Goal: Task Accomplishment & Management: Complete application form

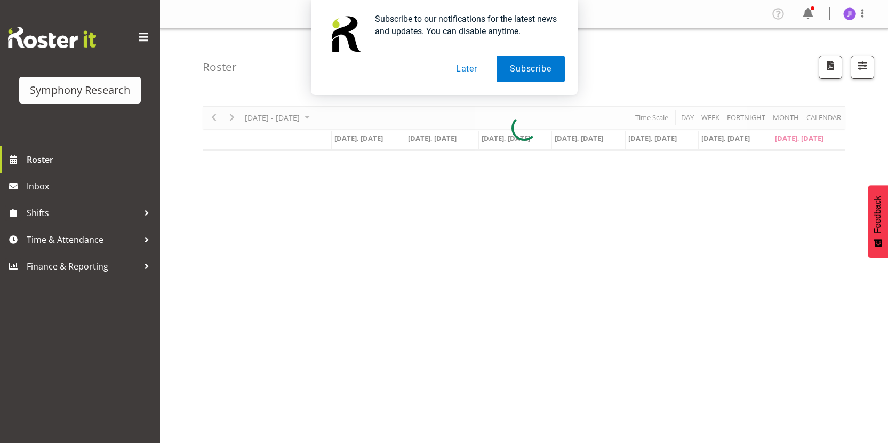
click at [460, 68] on button "Later" at bounding box center [467, 68] width 48 height 27
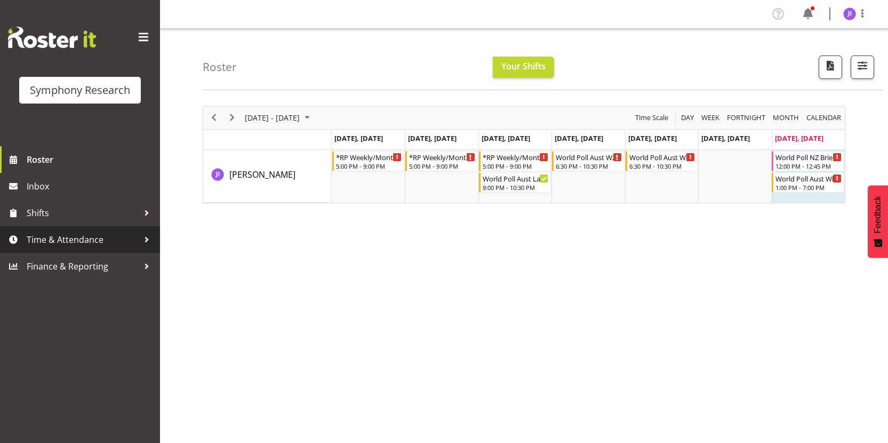
click at [95, 238] on span "Time & Attendance" at bounding box center [83, 239] width 112 height 16
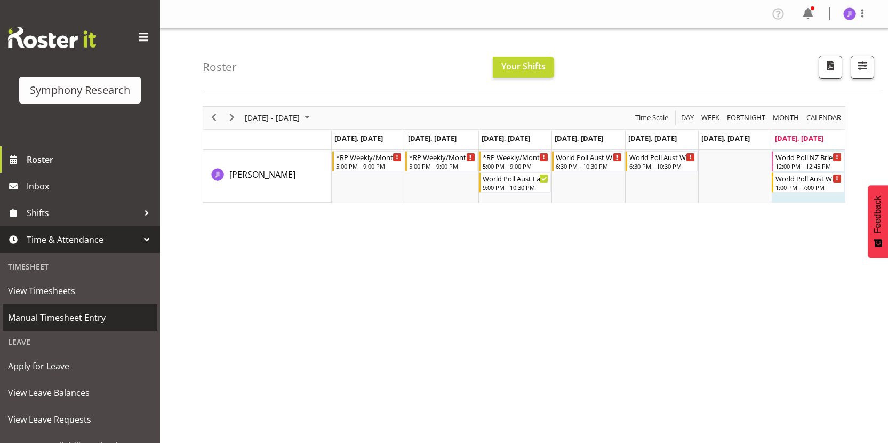
click at [51, 309] on span "Manual Timesheet Entry" at bounding box center [80, 317] width 144 height 16
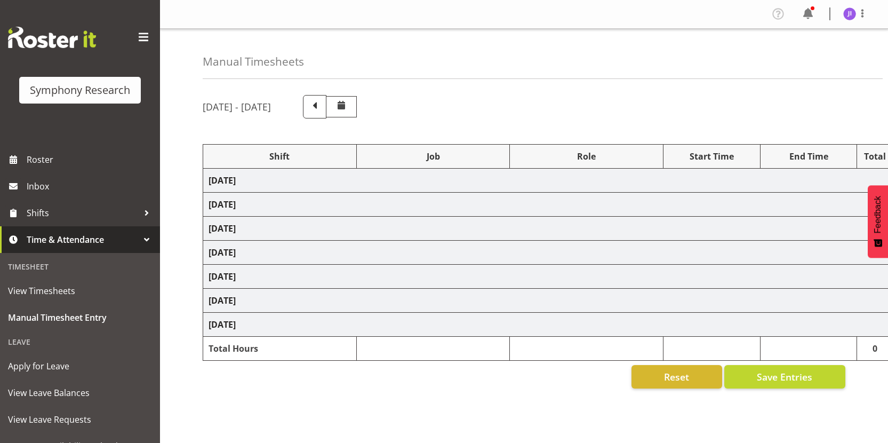
select select "48116"
select select "10458"
select select "48116"
select select "10242"
select select "48116"
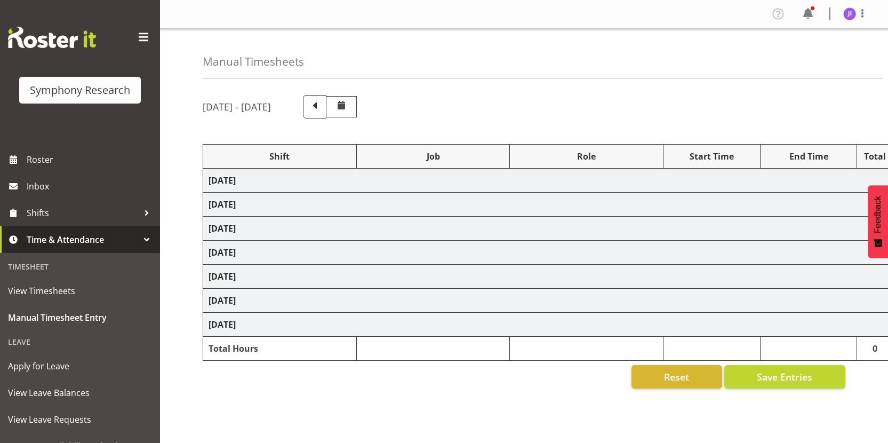
select select "10458"
select select "48116"
select select "10458"
select select "48116"
select select "10458"
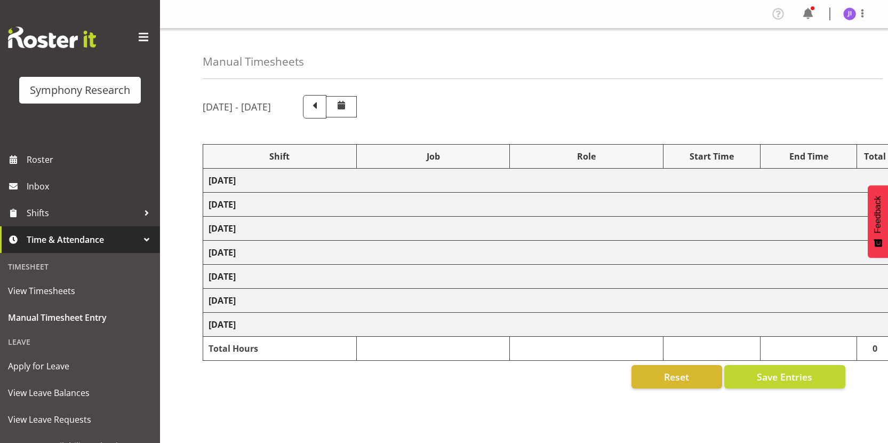
select select "48116"
select select "10499"
select select "48116"
select select "10458"
select select "48116"
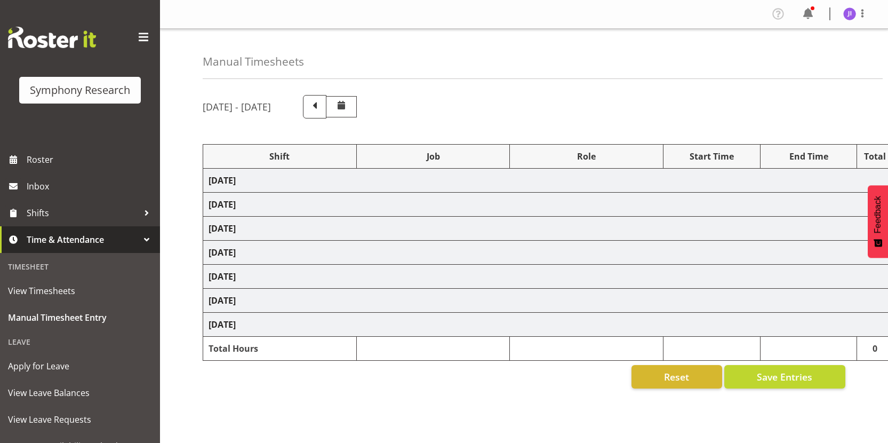
select select "10499"
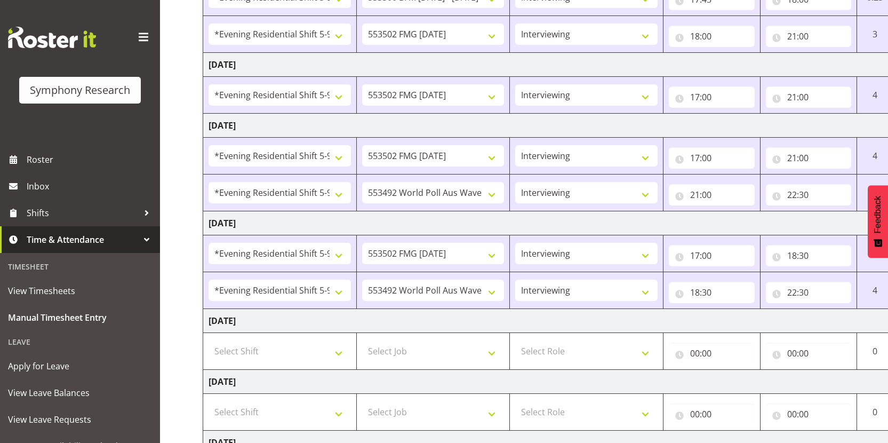
scroll to position [366, 0]
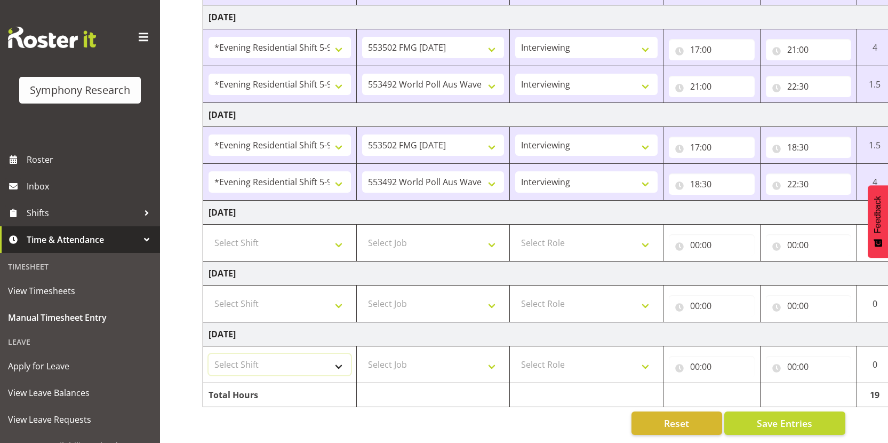
click at [287, 354] on select "Select Shift !!Project Briefing (Job to be assigned) !!Weekend Residential (Ros…" at bounding box center [280, 364] width 142 height 21
select select "17154"
click at [446, 354] on select "Select Job 550060 IF Admin 553492 World Poll Aus Wave 2 Main 2025 553493 World …" at bounding box center [433, 364] width 142 height 21
select select "10527"
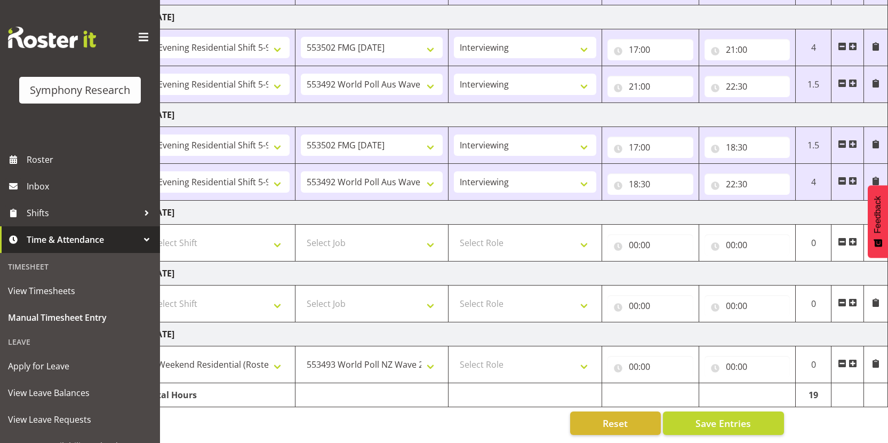
click at [855, 359] on span at bounding box center [852, 363] width 9 height 9
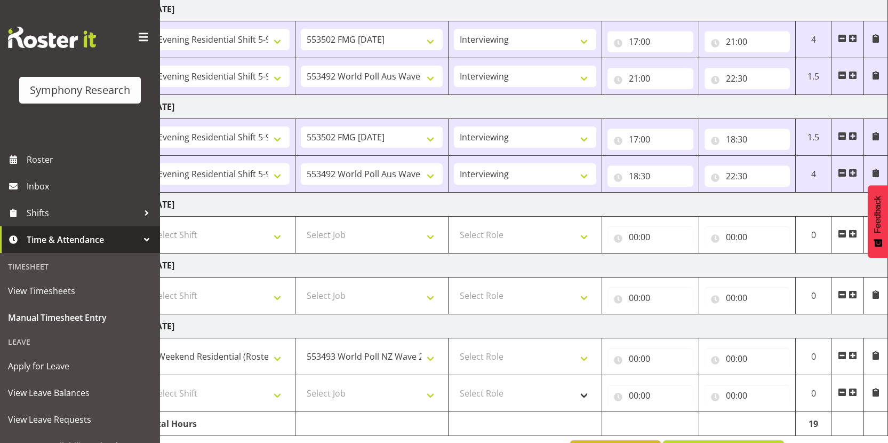
scroll to position [403, 0]
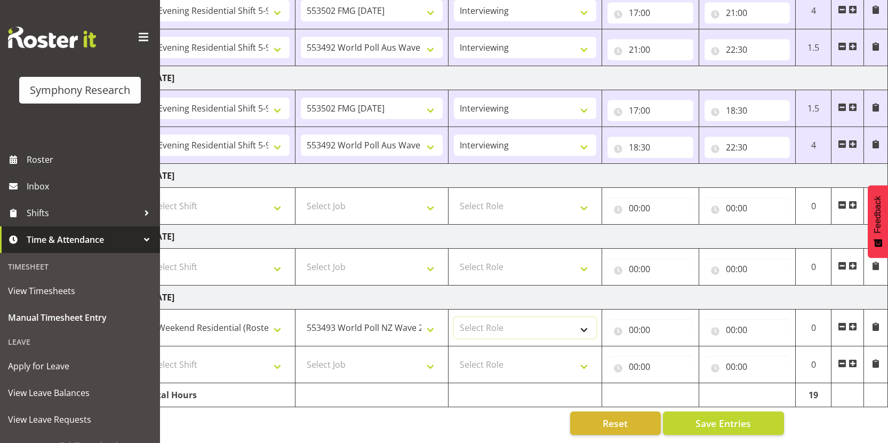
click at [515, 326] on select "Select Role Interviewing Briefing" at bounding box center [525, 327] width 142 height 21
select select "297"
click at [635, 324] on input "00:00" at bounding box center [650, 329] width 86 height 21
click at [676, 350] on select "00 01 02 03 04 05 06 07 08 09 10 11 12 13 14 15 16 17 18 19 20 21 22 23" at bounding box center [680, 357] width 24 height 21
select select "12"
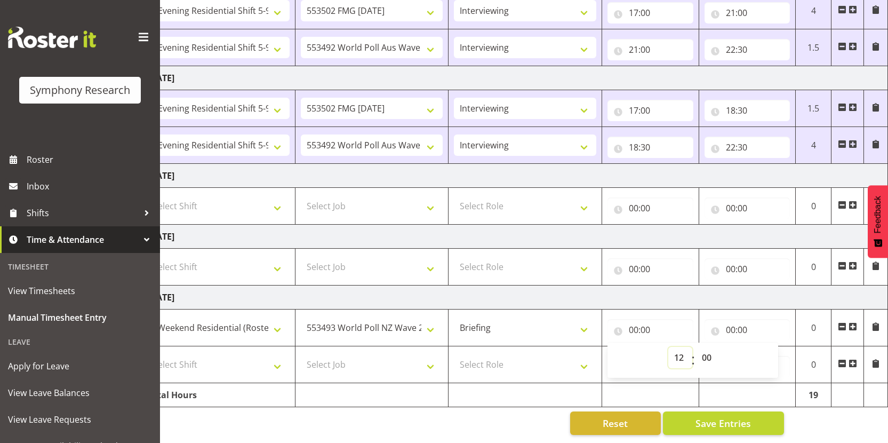
type input "12:00"
click at [727, 322] on input "00:00" at bounding box center [747, 329] width 86 height 21
click at [772, 347] on select "00 01 02 03 04 05 06 07 08 09 10 11 12 13 14 15 16 17 18 19 20 21 22 23" at bounding box center [777, 357] width 24 height 21
select select "12"
type input "12:00"
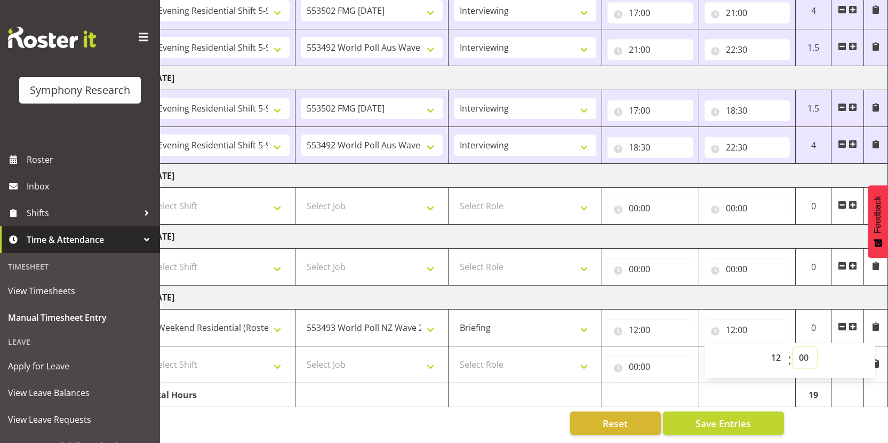
click at [802, 349] on select "00 01 02 03 04 05 06 07 08 09 10 11 12 13 14 15 16 17 18 19 20 21 22 23 24 25 2…" at bounding box center [805, 357] width 24 height 21
select select "15"
type input "12:15"
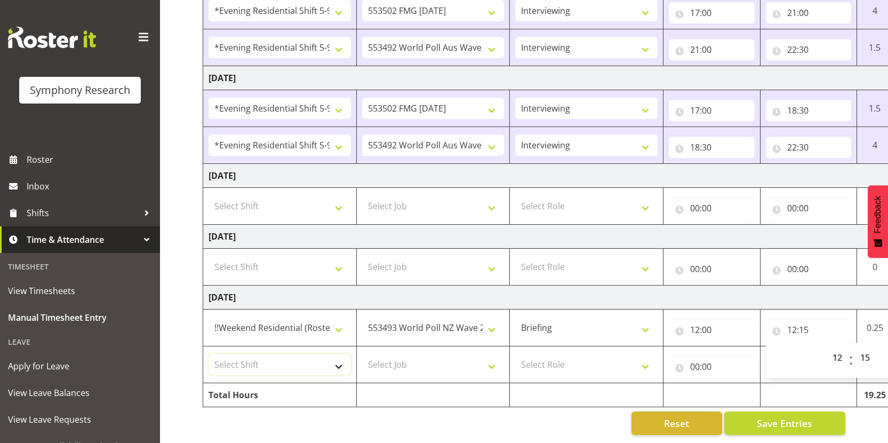
click at [294, 358] on select "Select Shift !!Project Briefing (Job to be assigned) !!Weekend Residential (Ros…" at bounding box center [280, 364] width 142 height 21
select select "17154"
click at [441, 355] on select "Select Job 550060 IF Admin 553492 World Poll Aus Wave 2 Main 2025 553493 World …" at bounding box center [433, 364] width 142 height 21
select select "10499"
click at [602, 354] on select "Select Role Interviewing Briefing" at bounding box center [586, 364] width 142 height 21
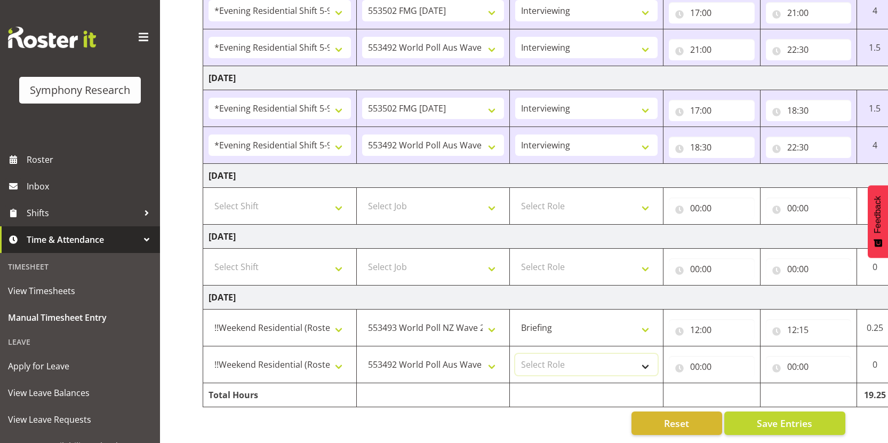
select select "47"
click at [696, 362] on input "00:00" at bounding box center [712, 366] width 86 height 21
click at [737, 387] on select "00 01 02 03 04 05 06 07 08 09 10 11 12 13 14 15 16 17 18 19 20 21 22 23" at bounding box center [742, 393] width 24 height 21
select select "12"
type input "12:00"
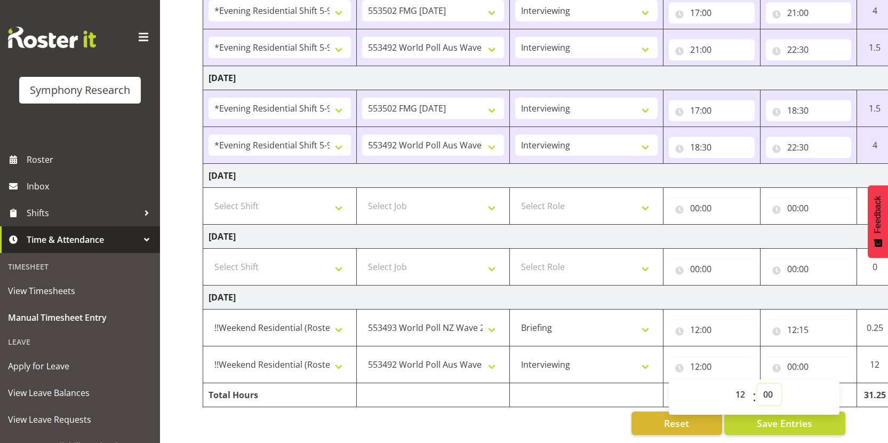
click at [767, 384] on select "00 01 02 03 04 05 06 07 08 09 10 11 12 13 14 15 16 17 18 19 20 21 22 23 24 25 2…" at bounding box center [769, 393] width 24 height 21
select select "15"
type input "12:15"
click at [796, 357] on input "00:00" at bounding box center [809, 366] width 86 height 21
click at [831, 387] on select "00 01 02 03 04 05 06 07 08 09 10 11 12 13 14 15 16 17 18 19 20 21 22 23" at bounding box center [839, 393] width 24 height 21
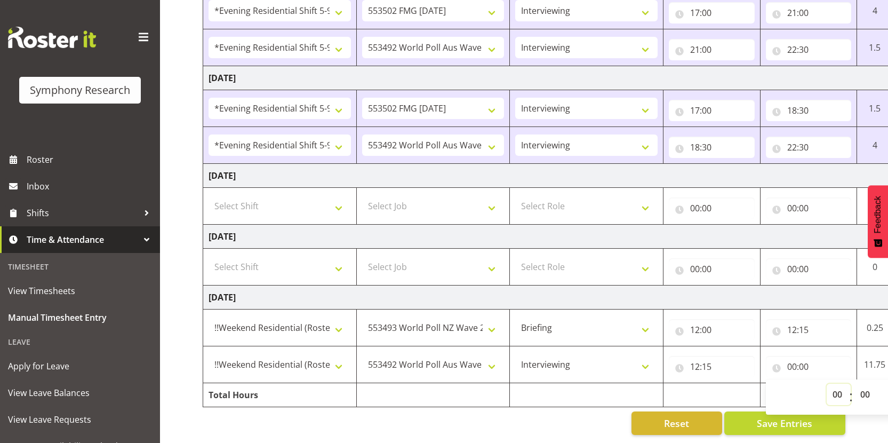
select select "19"
type input "19:00"
click at [760, 419] on span "Save Entries" at bounding box center [784, 423] width 55 height 14
